Goal: Transaction & Acquisition: Obtain resource

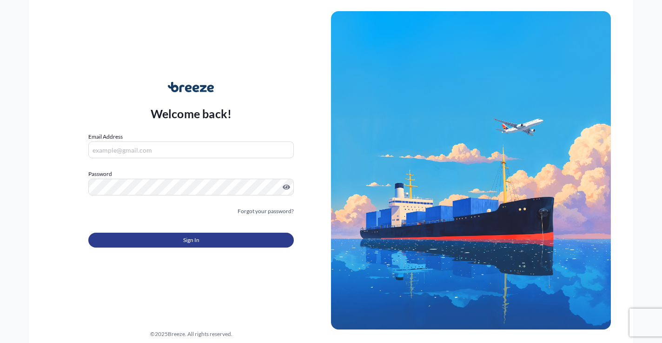
type input "[EMAIL_ADDRESS][DOMAIN_NAME]"
click at [174, 237] on button "Sign In" at bounding box center [190, 239] width 205 height 15
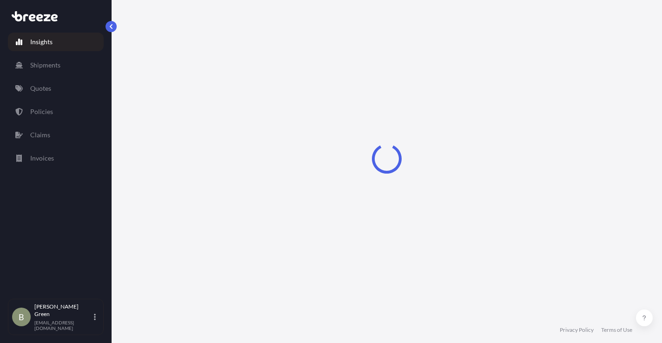
select select "2025"
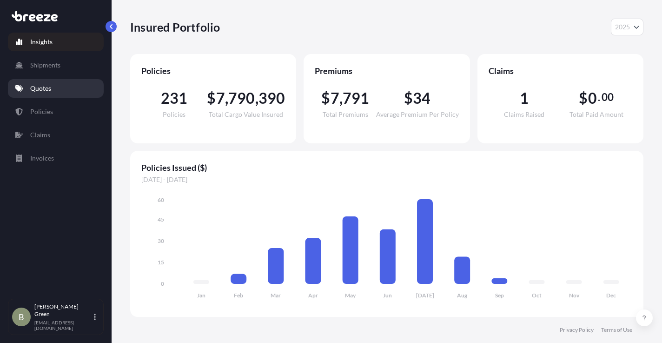
click at [42, 89] on p "Quotes" at bounding box center [40, 88] width 21 height 9
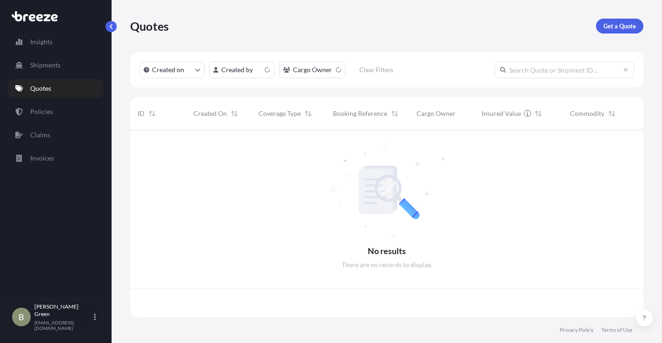
scroll to position [185, 506]
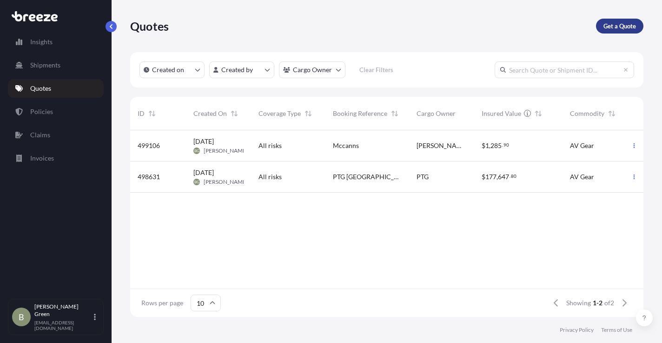
click at [610, 25] on p "Get a Quote" at bounding box center [619, 25] width 33 height 9
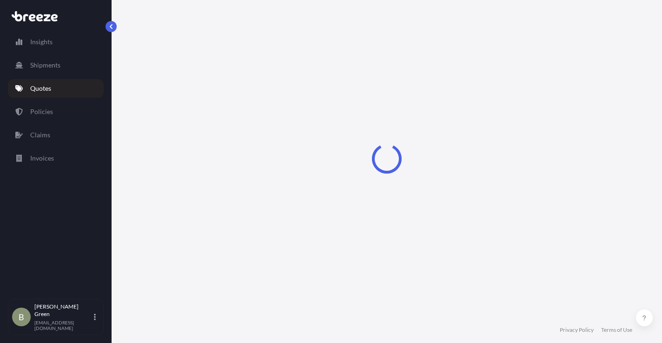
select select "Sea"
select select "1"
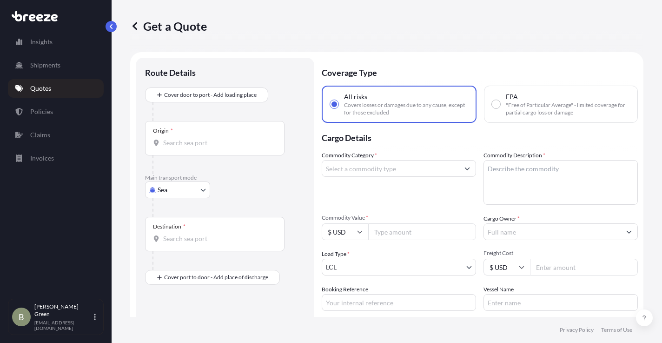
scroll to position [15, 0]
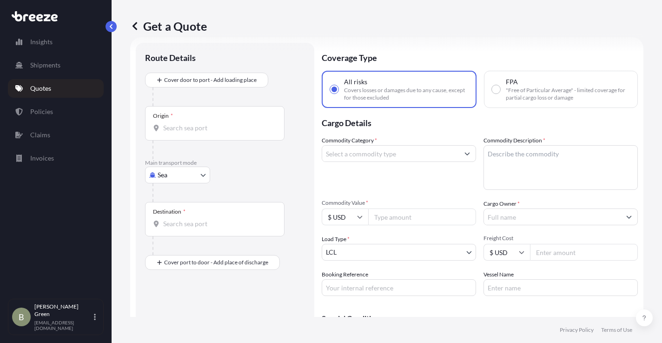
click at [175, 176] on body "Insights Shipments Quotes Policies Claims Invoices B [PERSON_NAME] [EMAIL_ADDRE…" at bounding box center [331, 171] width 662 height 343
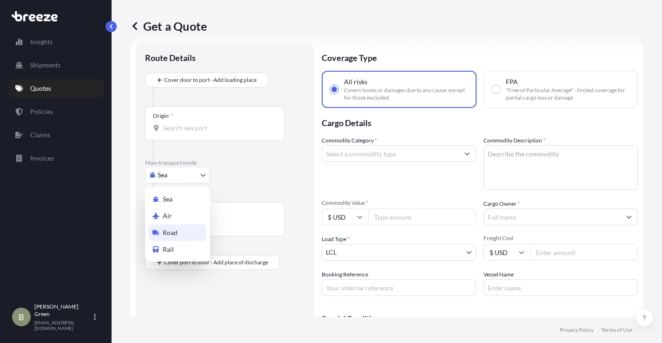
click at [169, 231] on span "Road" at bounding box center [170, 232] width 15 height 9
select select "Road"
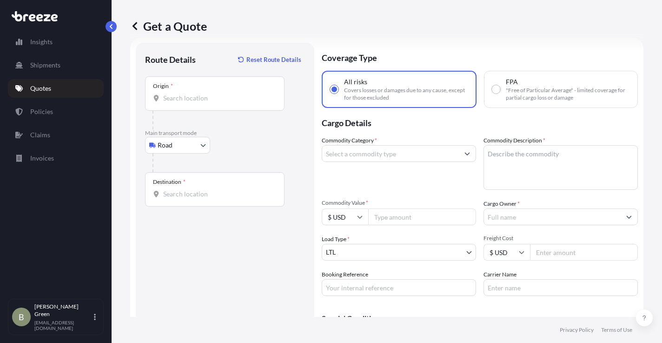
click at [228, 133] on p "Main transport mode" at bounding box center [225, 132] width 160 height 7
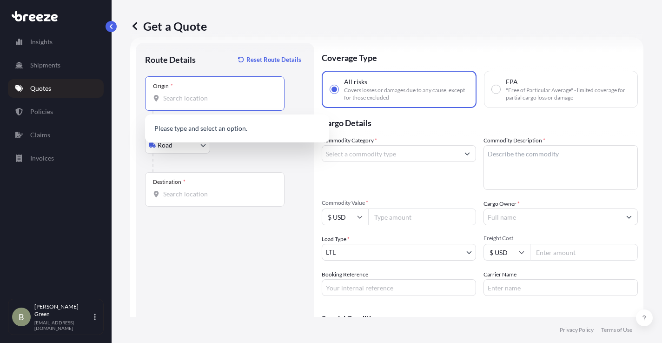
click at [177, 97] on input "Origin *" at bounding box center [218, 97] width 110 height 9
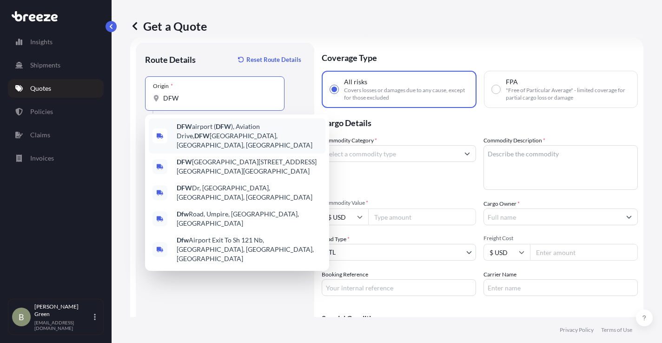
click at [208, 131] on span "DFW airport ( DFW ), [GEOGRAPHIC_DATA], [GEOGRAPHIC_DATA], [GEOGRAPHIC_DATA]" at bounding box center [249, 136] width 145 height 28
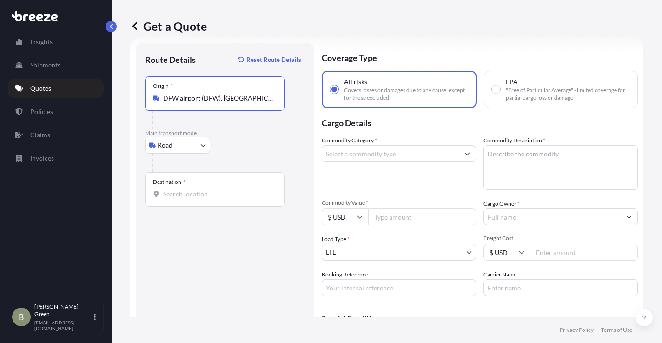
type input "DFW airport (DFW), [GEOGRAPHIC_DATA], [GEOGRAPHIC_DATA], [GEOGRAPHIC_DATA]"
click at [181, 194] on input "Destination *" at bounding box center [218, 193] width 110 height 9
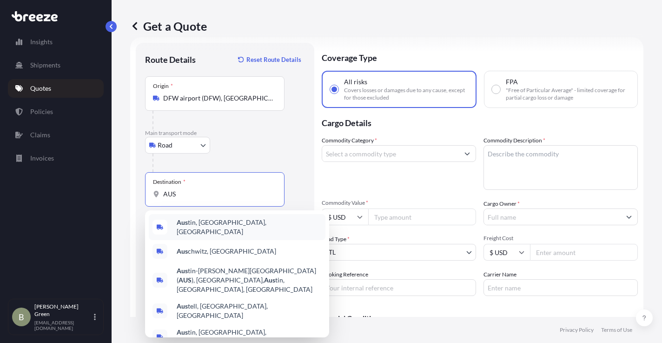
click at [205, 229] on span "Aus tin, [GEOGRAPHIC_DATA], [GEOGRAPHIC_DATA]" at bounding box center [249, 227] width 145 height 19
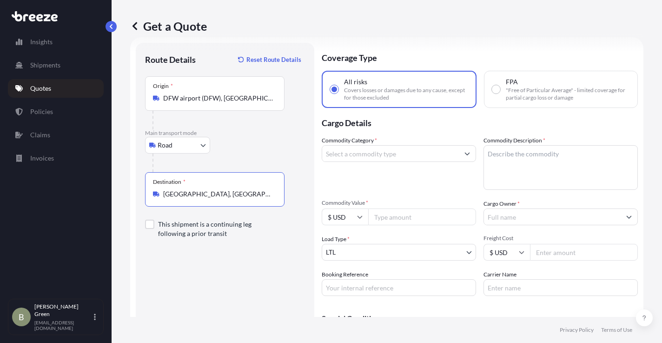
type input "[GEOGRAPHIC_DATA], [GEOGRAPHIC_DATA], [GEOGRAPHIC_DATA]"
click at [234, 150] on div "Road Sea Air Road Rail" at bounding box center [225, 145] width 160 height 17
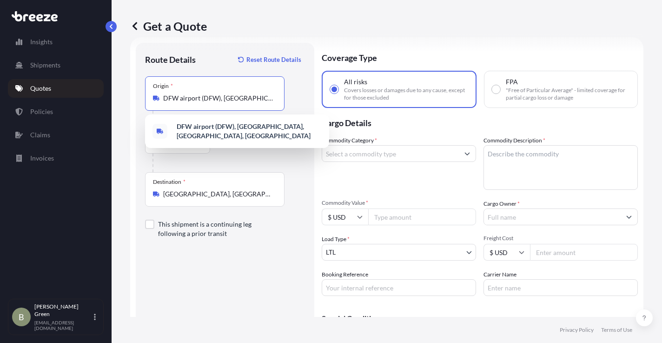
click at [234, 96] on input "DFW airport (DFW), [GEOGRAPHIC_DATA], [GEOGRAPHIC_DATA], [GEOGRAPHIC_DATA]" at bounding box center [218, 97] width 110 height 9
click at [242, 98] on input "DFW airport (DFW), [GEOGRAPHIC_DATA], [GEOGRAPHIC_DATA], [GEOGRAPHIC_DATA]" at bounding box center [218, 97] width 110 height 9
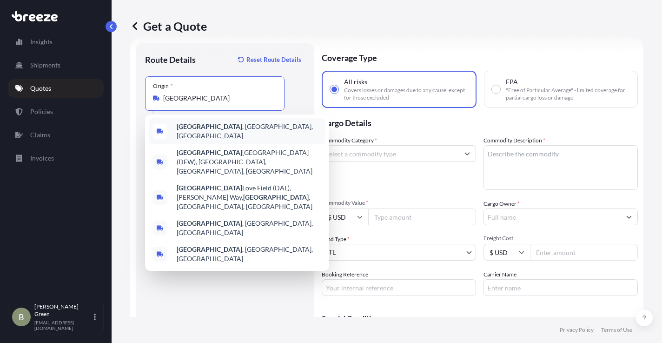
click at [221, 125] on div "[GEOGRAPHIC_DATA] , [GEOGRAPHIC_DATA], [GEOGRAPHIC_DATA]" at bounding box center [237, 131] width 177 height 26
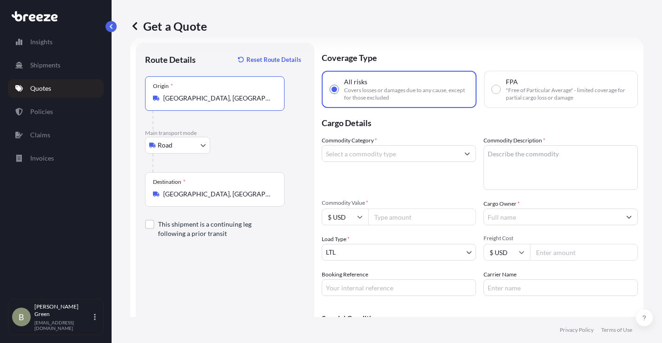
type input "[GEOGRAPHIC_DATA], [GEOGRAPHIC_DATA], [GEOGRAPHIC_DATA]"
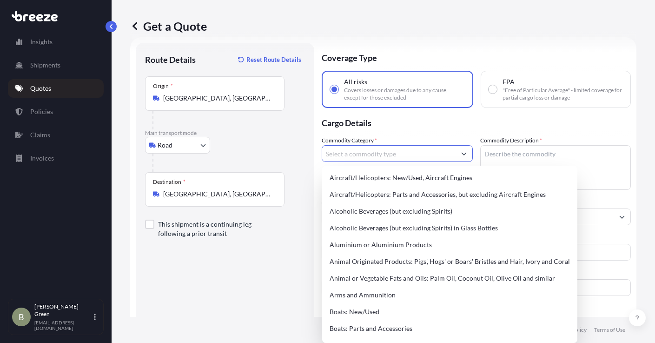
click at [361, 149] on input "Commodity Category *" at bounding box center [388, 153] width 133 height 17
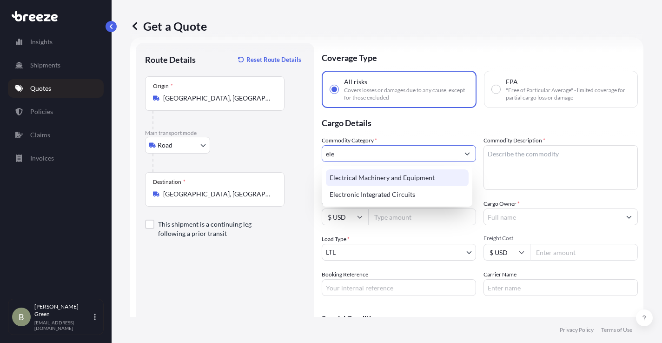
click at [371, 174] on div "Electrical Machinery and Equipment" at bounding box center [397, 177] width 143 height 17
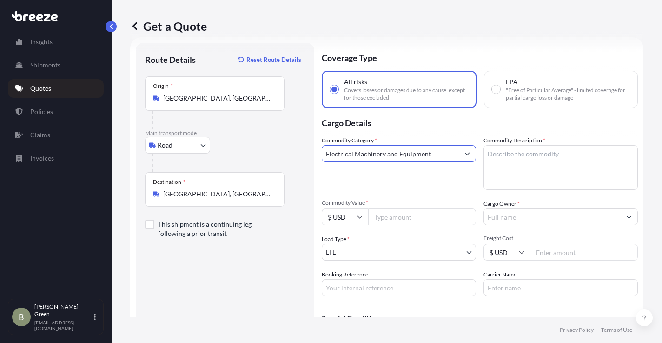
type input "Electrical Machinery and Equipment"
click at [509, 154] on textarea "Commodity Description *" at bounding box center [560, 167] width 154 height 45
type textarea "AV Gear"
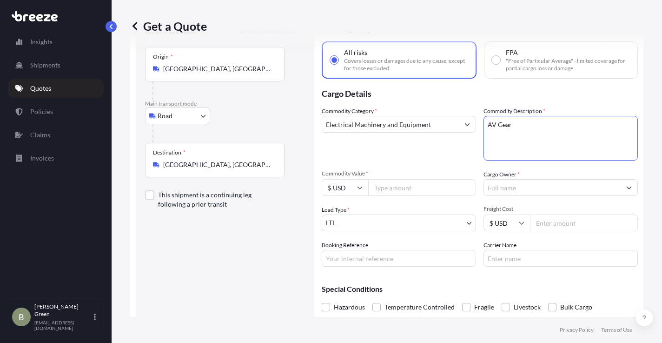
scroll to position [79, 0]
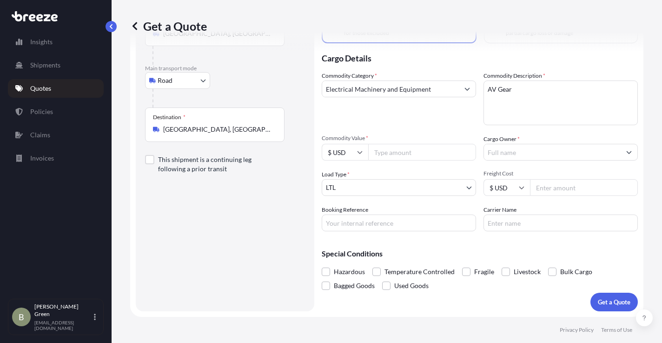
click at [390, 156] on input "Commodity Value *" at bounding box center [422, 152] width 108 height 17
click at [387, 153] on input "Commodity Value *" at bounding box center [422, 152] width 108 height 17
type input "583831.15"
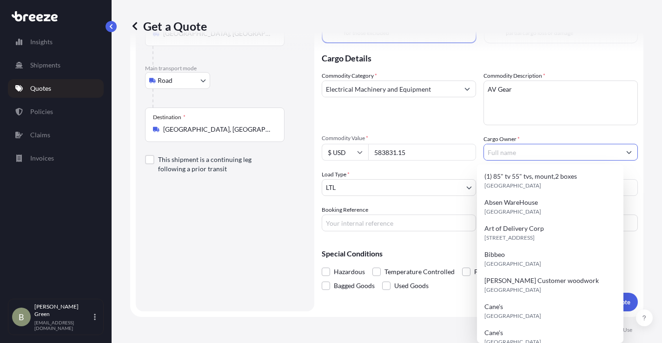
click at [514, 154] on input "Cargo Owner *" at bounding box center [552, 152] width 137 height 17
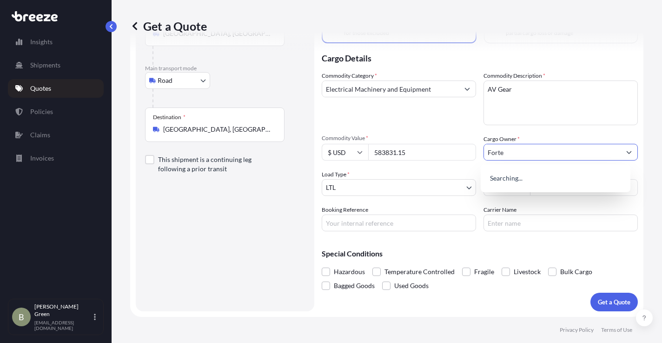
type input "Forte"
click at [415, 203] on div "Commodity Category * Electrical Machinery and Equipment Commodity Description *…" at bounding box center [480, 151] width 316 height 160
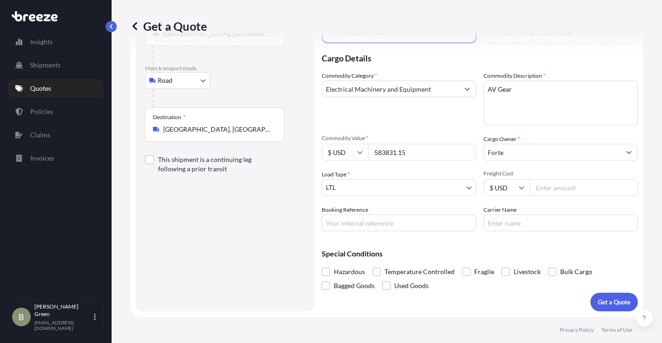
click at [558, 188] on input "Freight Cost" at bounding box center [584, 187] width 108 height 17
click at [544, 187] on input "Freight Cost" at bounding box center [584, 187] width 108 height 17
type input "800"
click at [350, 227] on input "Booking Reference" at bounding box center [399, 222] width 154 height 17
type input "Forte 74 pallet"
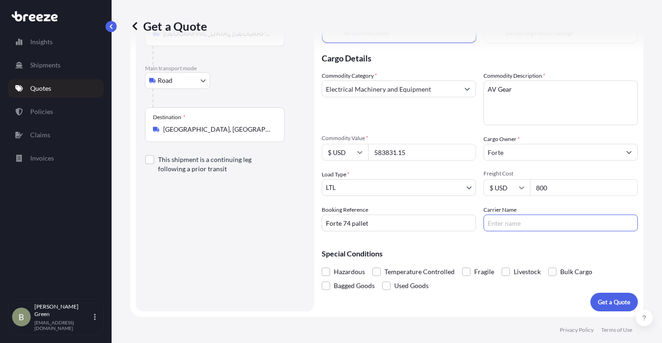
click at [484, 223] on input "Carrier Name" at bounding box center [560, 222] width 154 height 17
click at [608, 306] on p "Get a Quote" at bounding box center [614, 301] width 33 height 9
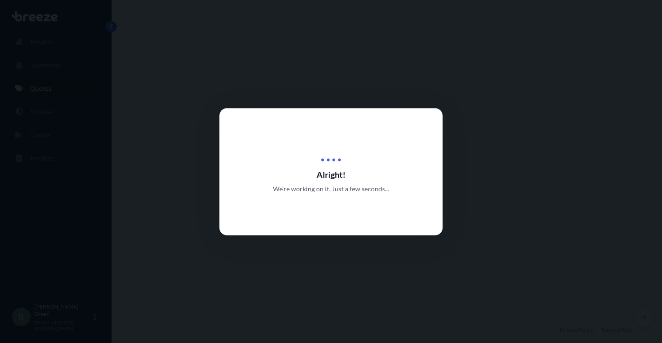
select select "Road"
select select "1"
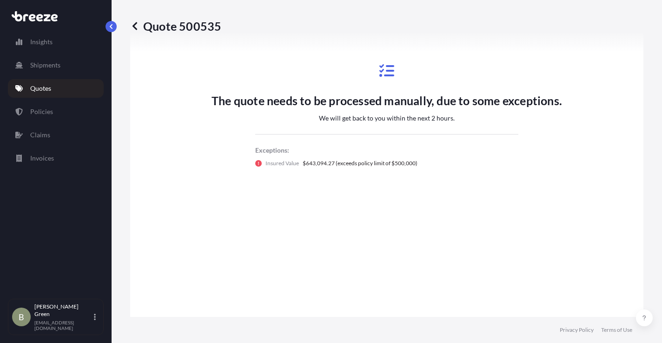
scroll to position [498, 0]
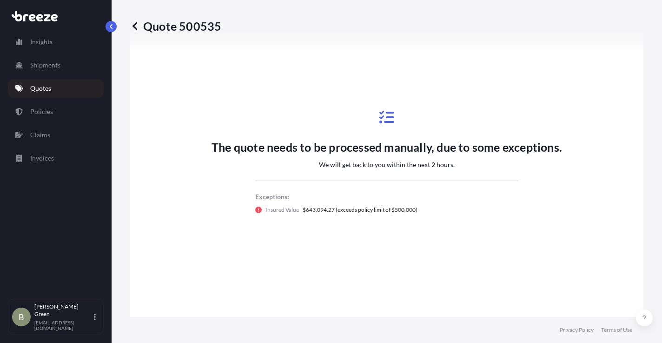
click at [137, 25] on icon at bounding box center [134, 25] width 9 height 9
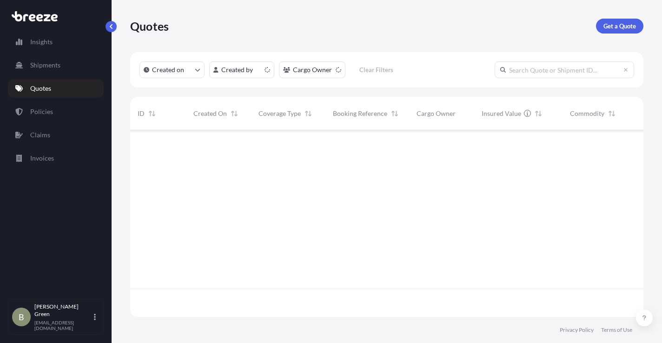
scroll to position [185, 506]
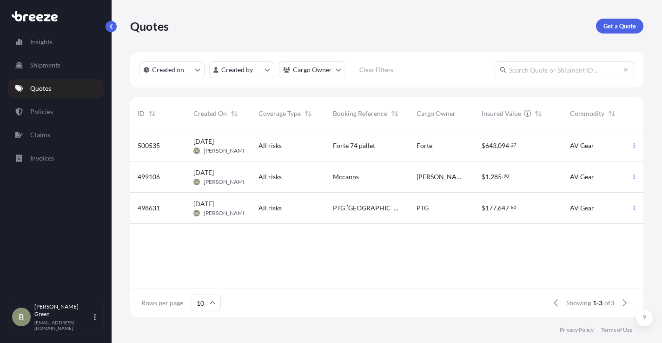
click at [307, 144] on div "All risks" at bounding box center [287, 145] width 59 height 9
select select "Road"
select select "1"
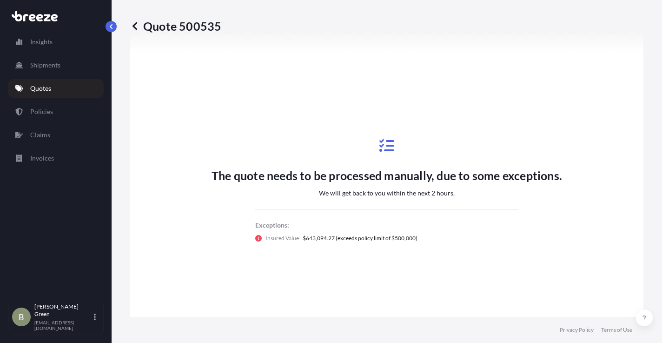
scroll to position [511, 0]
